Goal: Information Seeking & Learning: Learn about a topic

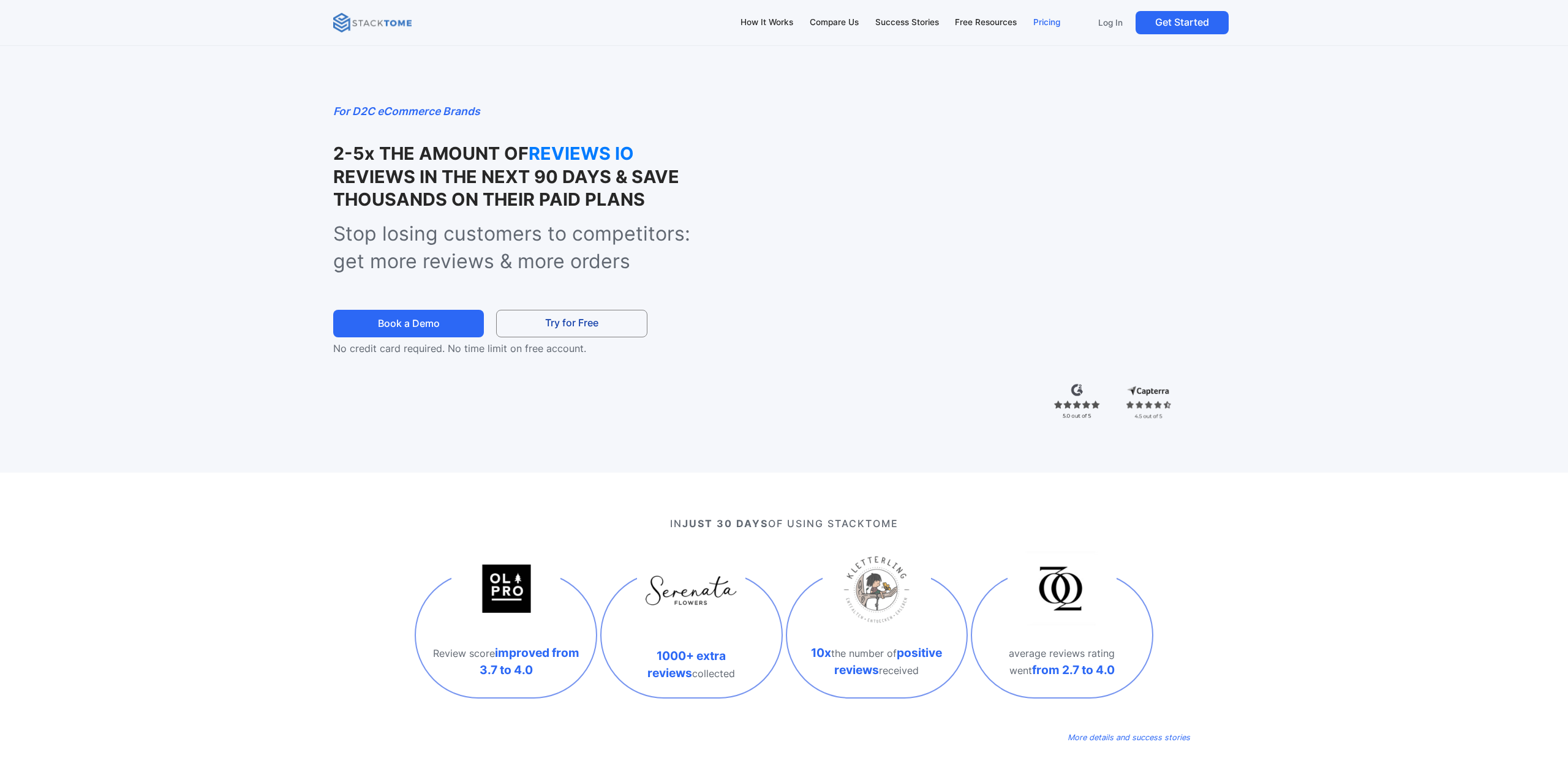
click at [1048, 21] on div "Pricing" at bounding box center [1046, 22] width 27 height 13
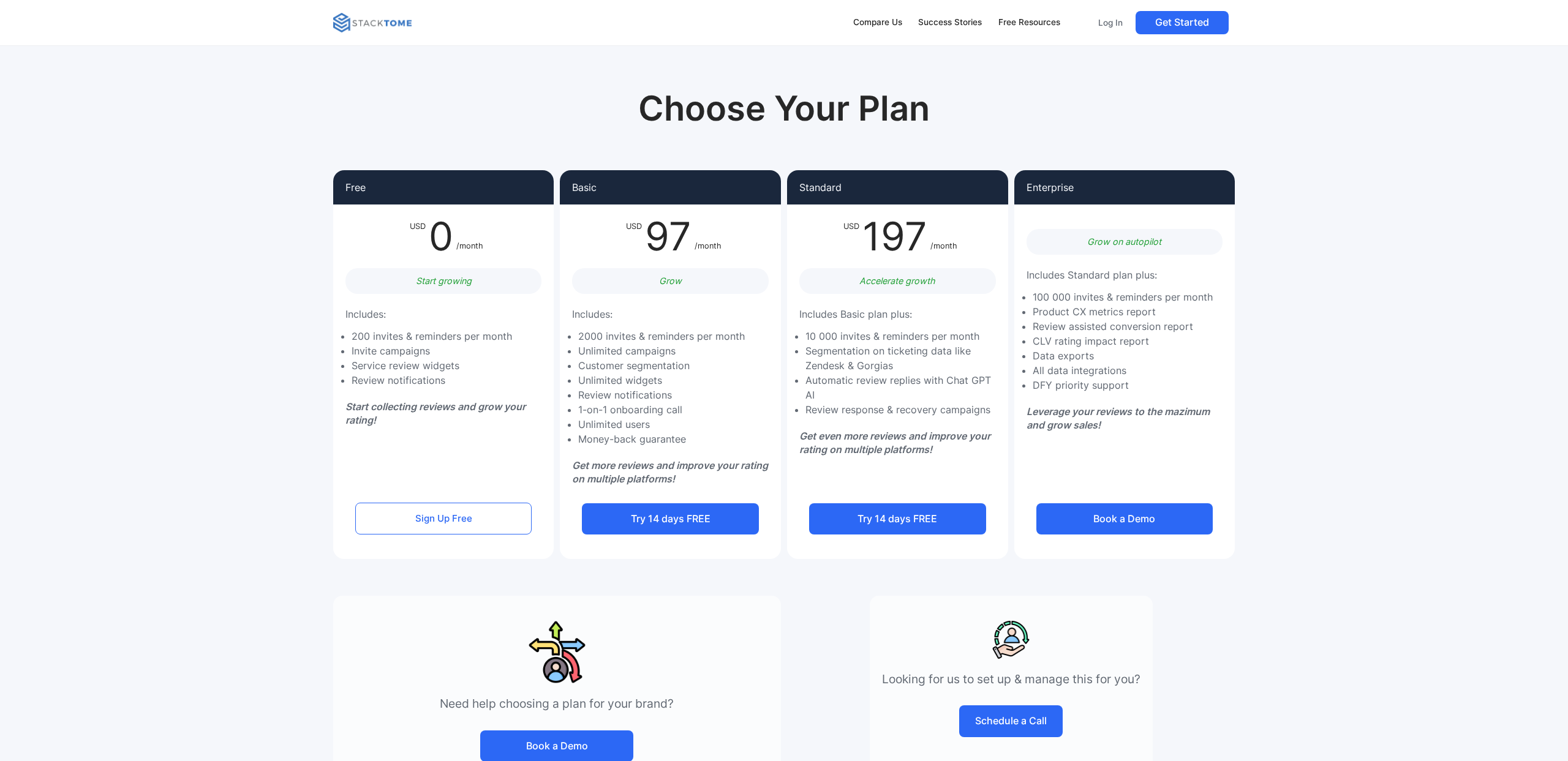
click at [390, 1] on nav "Compare Us Success Stories Free Resources Log In Get Started" at bounding box center [784, 23] width 1568 height 46
click at [390, 16] on img at bounding box center [372, 22] width 79 height 19
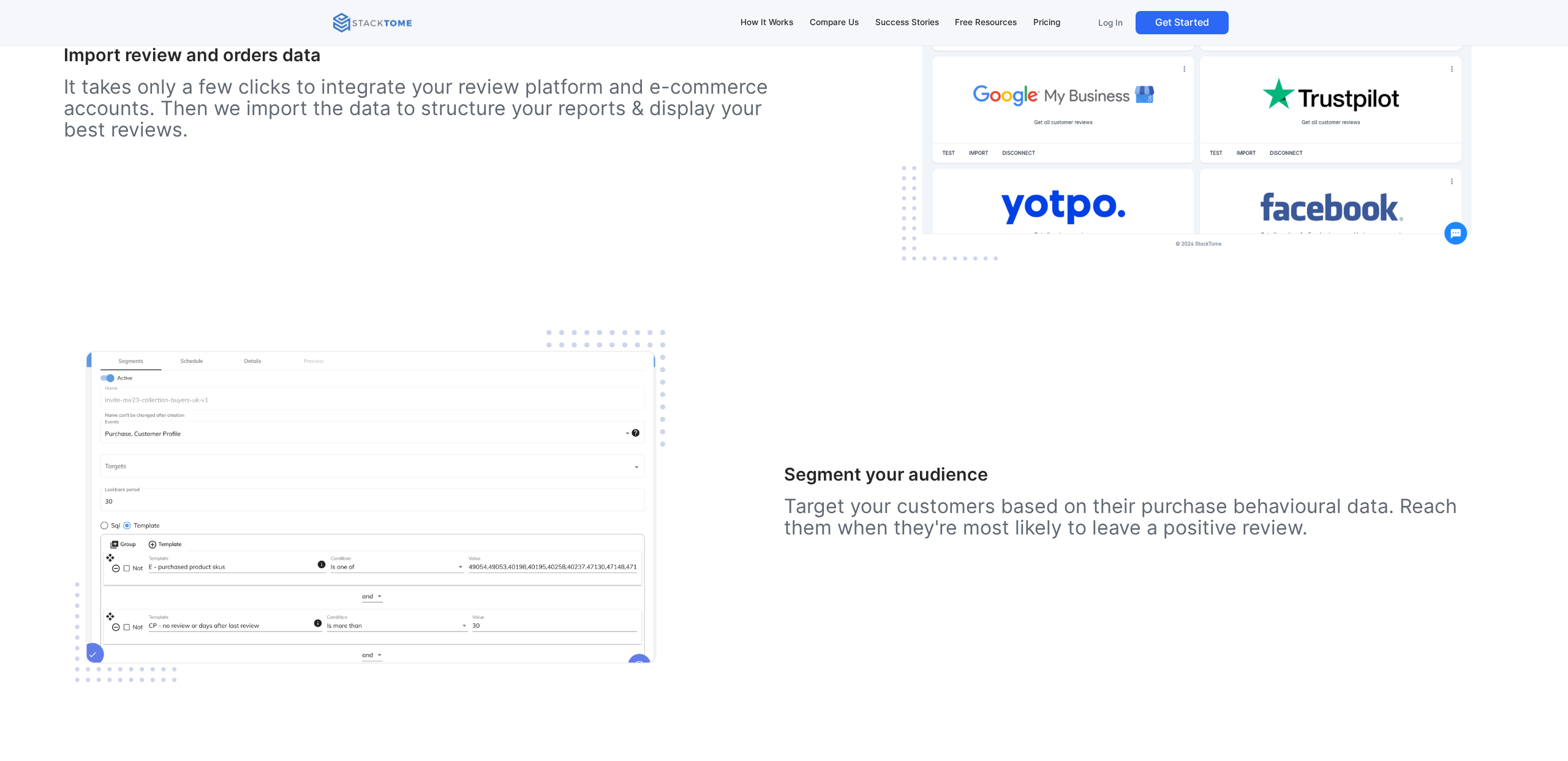
scroll to position [1712, 0]
